Goal: Transaction & Acquisition: Purchase product/service

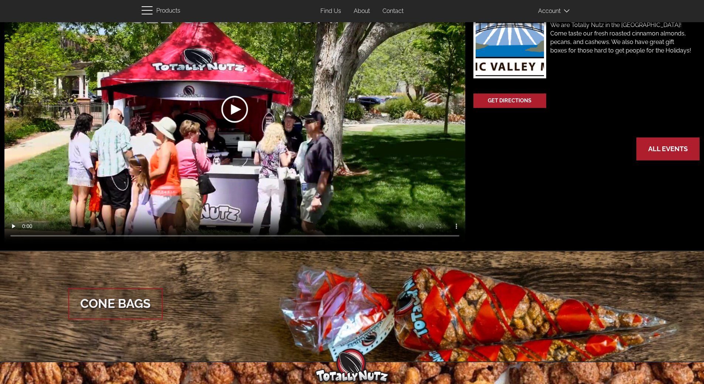
scroll to position [231, 0]
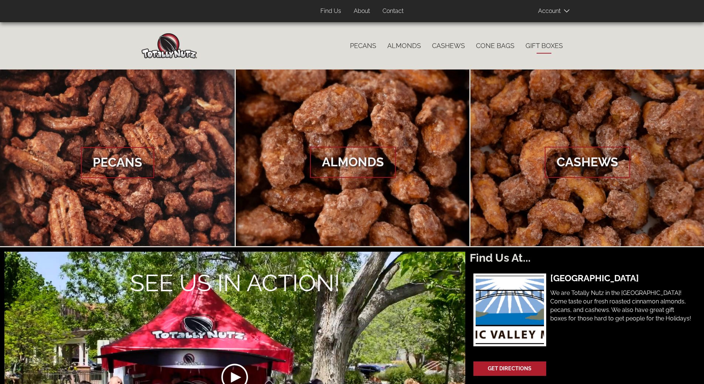
click at [546, 49] on link "Gift Boxes" at bounding box center [544, 46] width 48 height 16
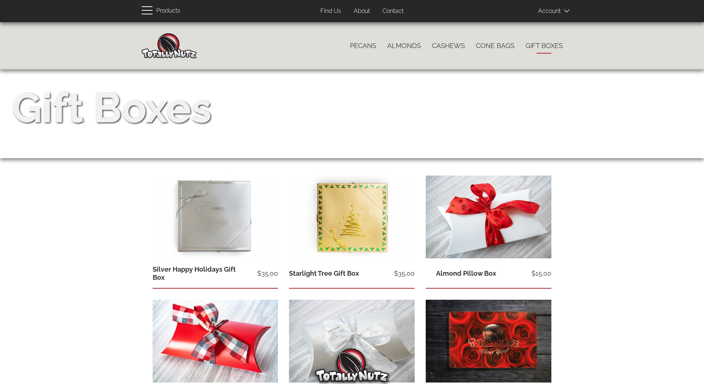
type input "[EMAIL_ADDRESS][DOMAIN_NAME]"
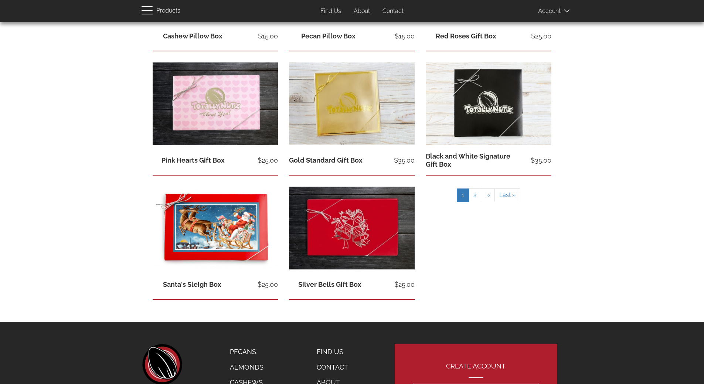
scroll to position [345, 0]
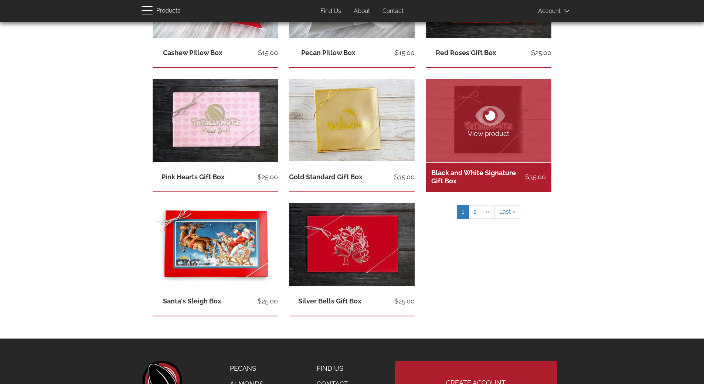
click at [505, 113] on icon at bounding box center [491, 115] width 30 height 27
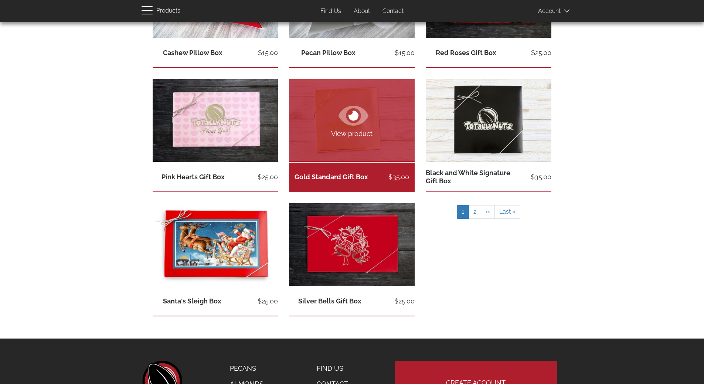
click at [341, 115] on icon at bounding box center [354, 116] width 30 height 20
click at [354, 130] on span "View product" at bounding box center [352, 134] width 126 height 10
click at [348, 135] on span "View product" at bounding box center [352, 134] width 126 height 10
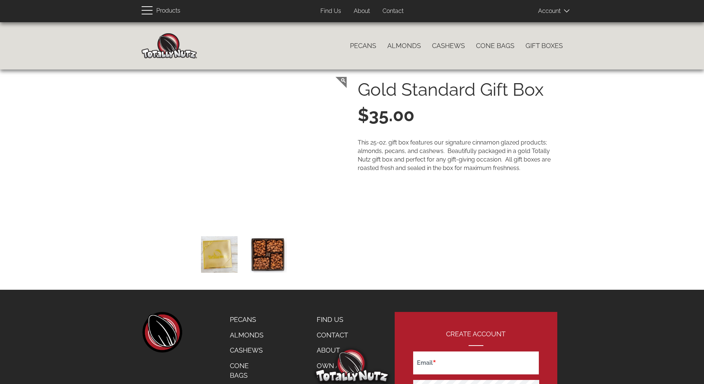
type input "[EMAIL_ADDRESS][DOMAIN_NAME]"
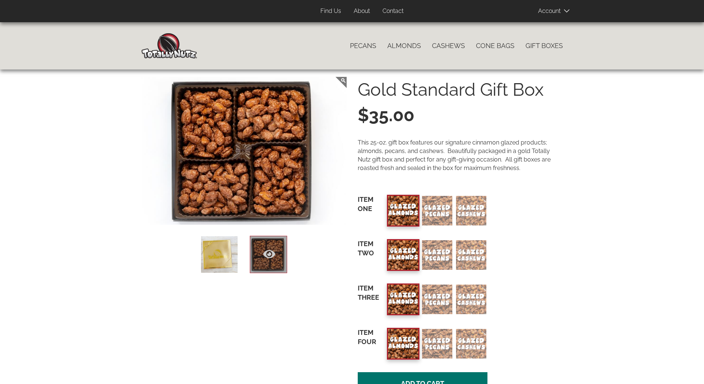
click at [432, 155] on p "This 25-oz. gift box features our signature cinnamon glazed products; almonds, …" at bounding box center [460, 156] width 205 height 34
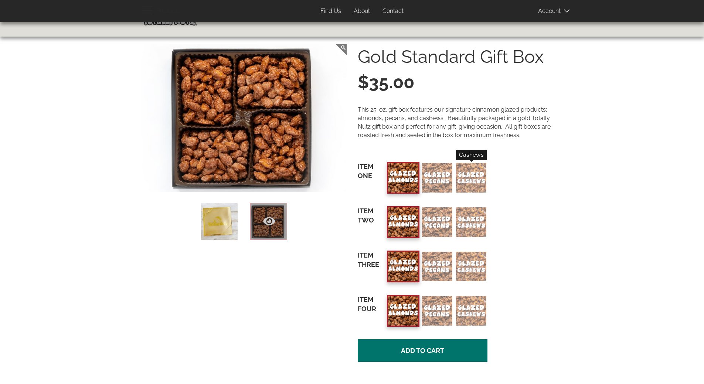
scroll to position [49, 0]
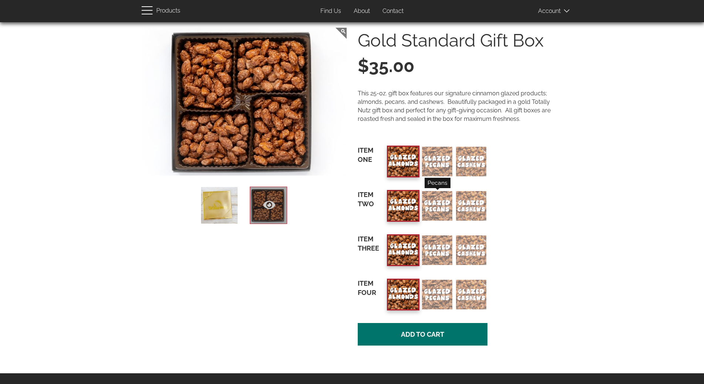
click at [432, 206] on div "Pecans" at bounding box center [437, 206] width 30 height 30
click at [0, 0] on input "Pecans" at bounding box center [0, 0] width 0 height 0
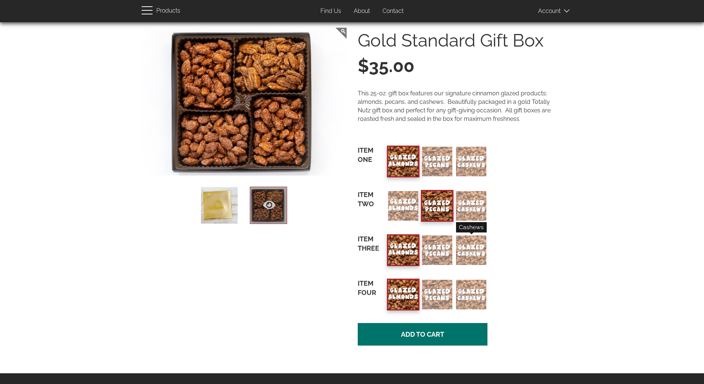
click at [469, 246] on div "Cashews" at bounding box center [471, 251] width 30 height 30
click at [0, 0] on input "Cashews" at bounding box center [0, 0] width 0 height 0
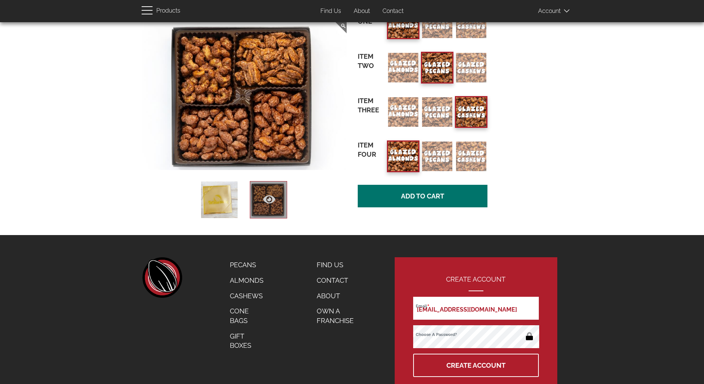
scroll to position [225, 0]
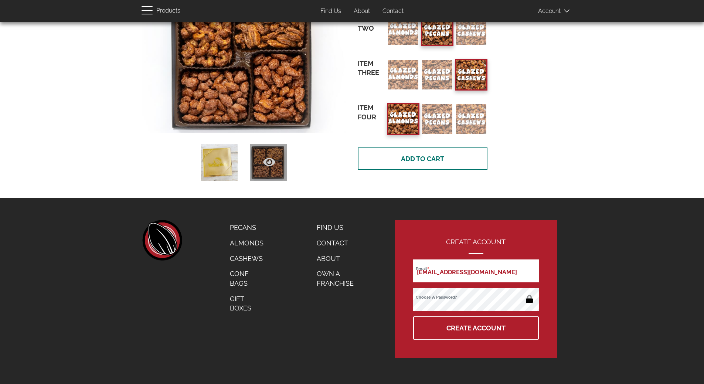
click at [431, 160] on span "Add to cart" at bounding box center [422, 159] width 43 height 8
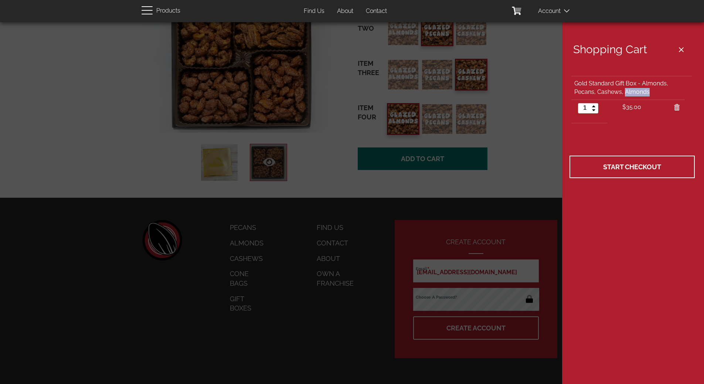
drag, startPoint x: 625, startPoint y: 92, endPoint x: 656, endPoint y: 92, distance: 31.8
click at [656, 92] on td "Gold Standard Gift Box - Almonds, Pecans, Cashews, Almonds" at bounding box center [632, 88] width 121 height 24
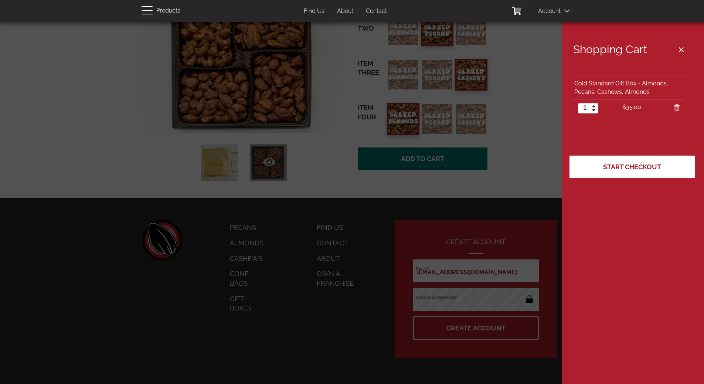
click at [637, 168] on span "Start Checkout" at bounding box center [633, 167] width 58 height 8
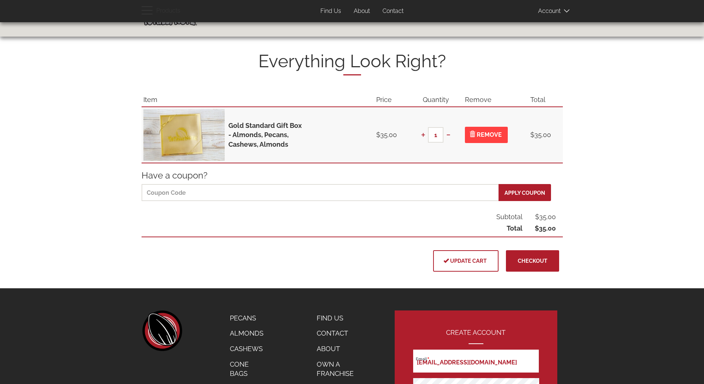
scroll to position [49, 0]
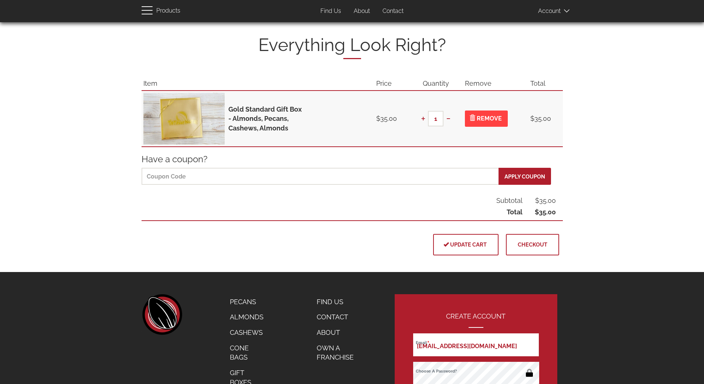
click at [525, 243] on span "Checkout" at bounding box center [533, 244] width 30 height 6
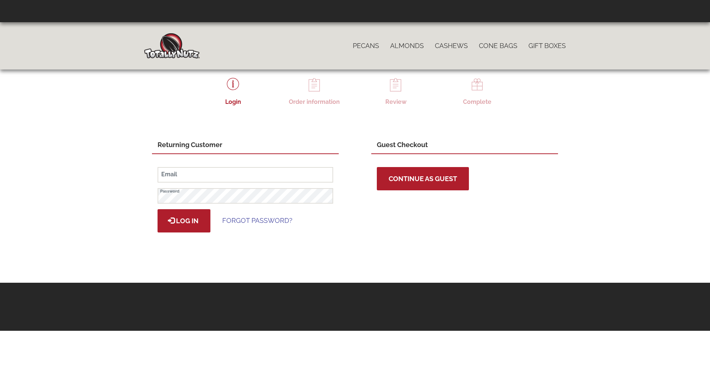
click at [392, 175] on span "Continue as Guest" at bounding box center [423, 179] width 68 height 8
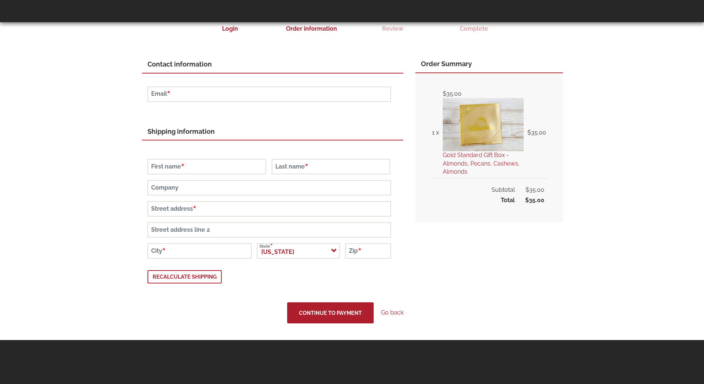
scroll to position [77, 0]
